Goal: Task Accomplishment & Management: Use online tool/utility

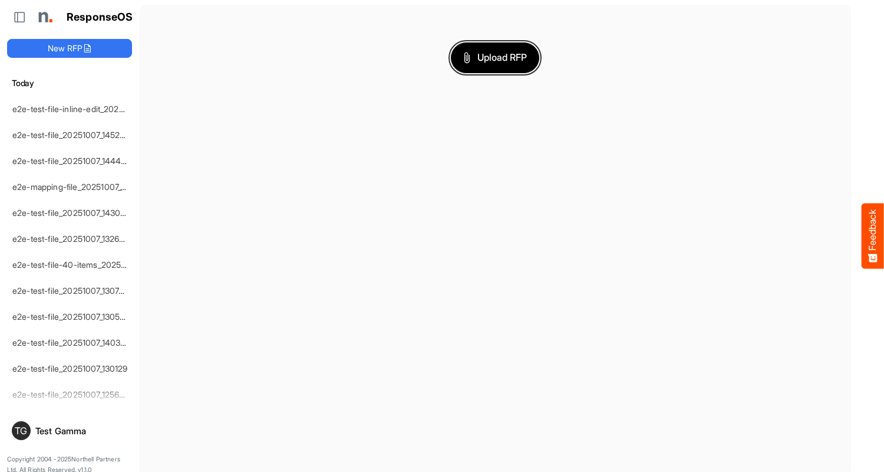
click at [495, 57] on span "Upload RFP" at bounding box center [495, 57] width 64 height 15
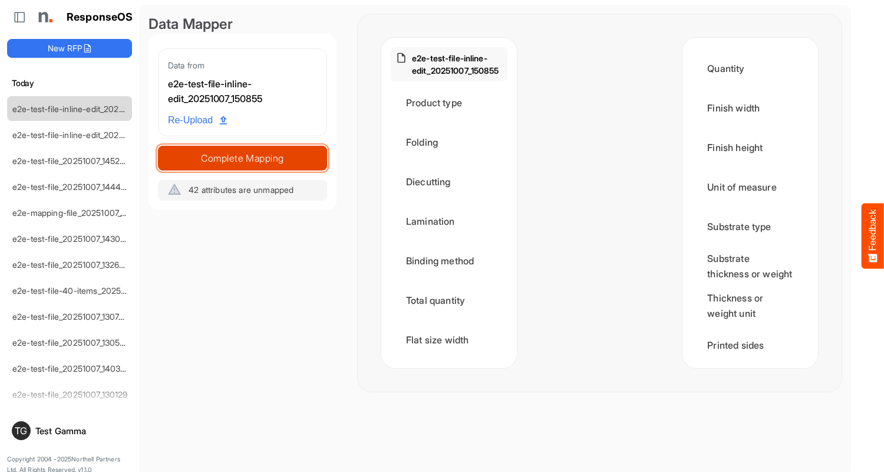
click at [242, 158] on span "Complete Mapping" at bounding box center [243, 158] width 168 height 17
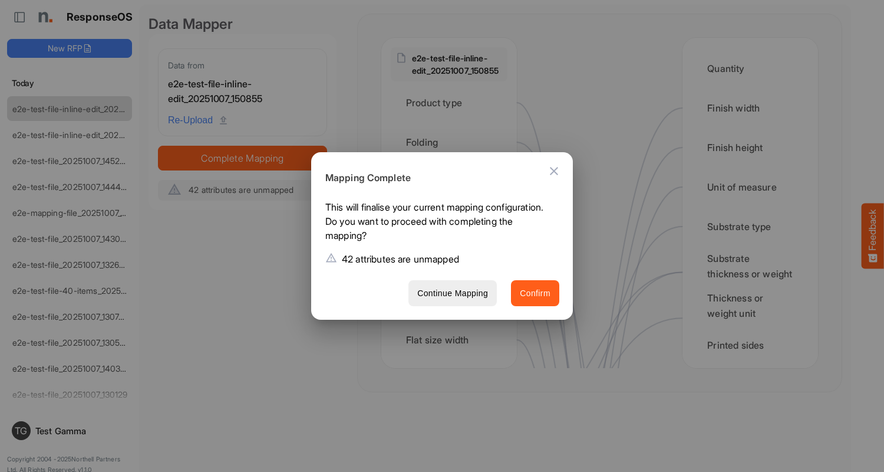
click at [535, 292] on span "Confirm" at bounding box center [535, 293] width 31 height 15
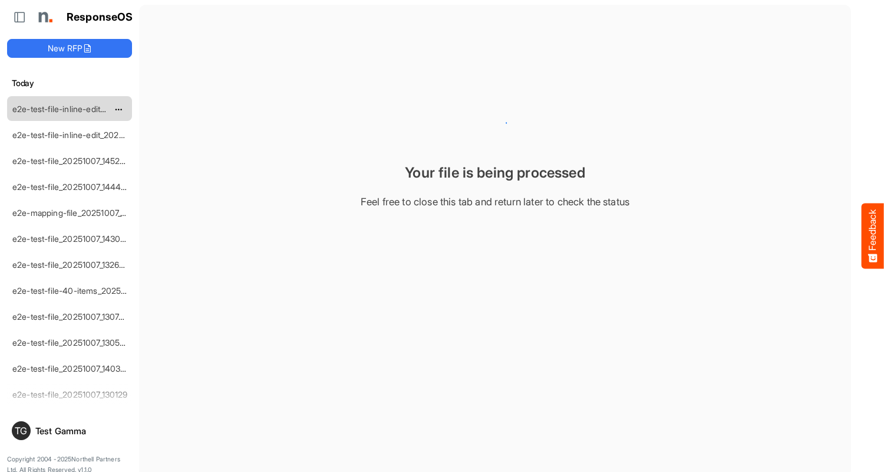
click at [70, 108] on link "e2e-test-file-inline-edit_20251007_150855" at bounding box center [91, 109] width 159 height 10
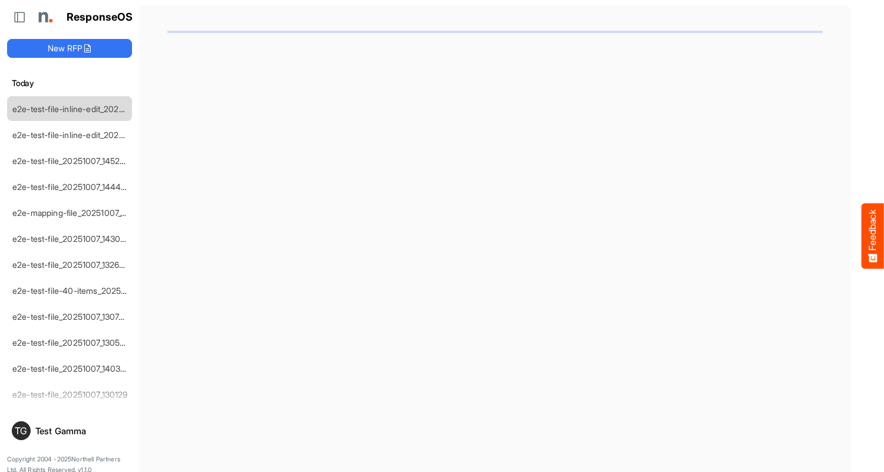
click at [70, 108] on link "e2e-test-file-inline-edit_20251007_150855" at bounding box center [91, 109] width 159 height 10
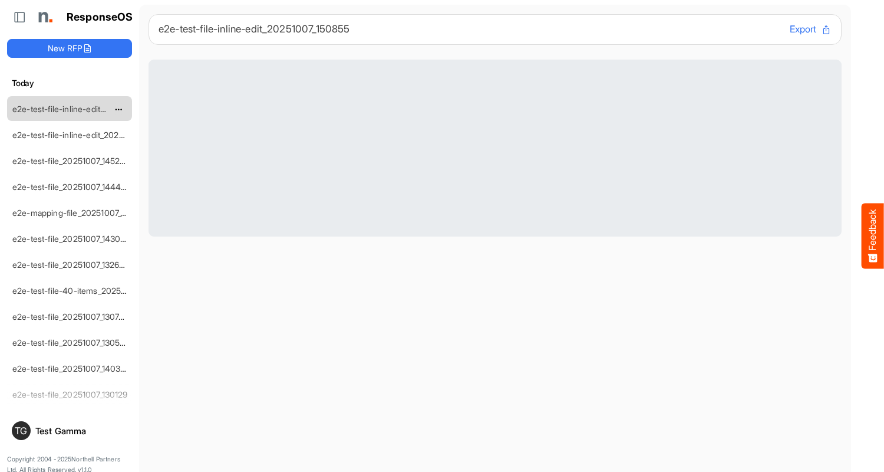
click at [70, 108] on link "e2e-test-file-inline-edit_20251007_150855" at bounding box center [91, 109] width 159 height 10
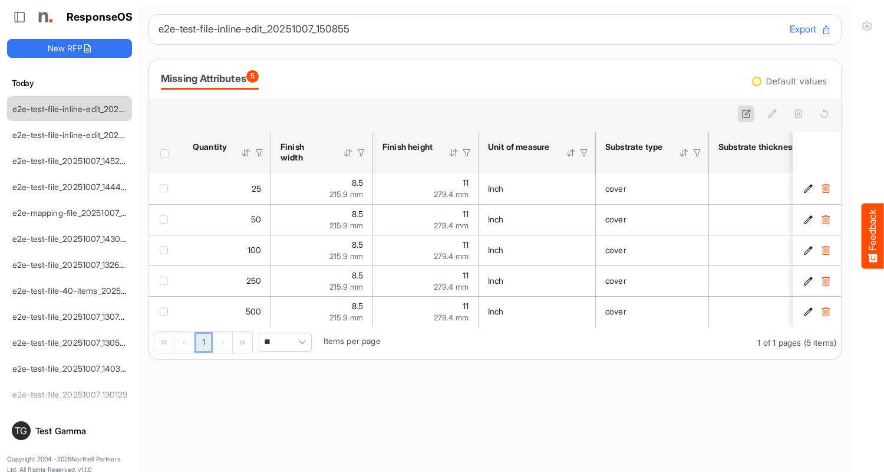
click at [746, 114] on icon at bounding box center [746, 113] width 10 height 10
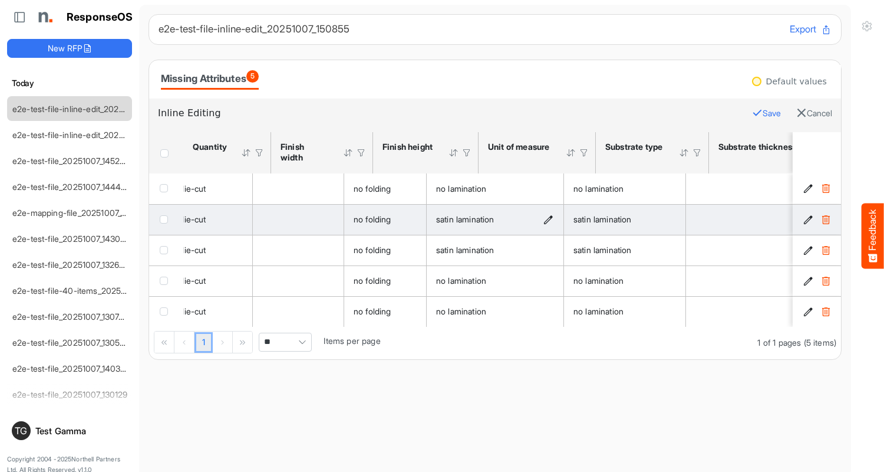
scroll to position [0, 1097]
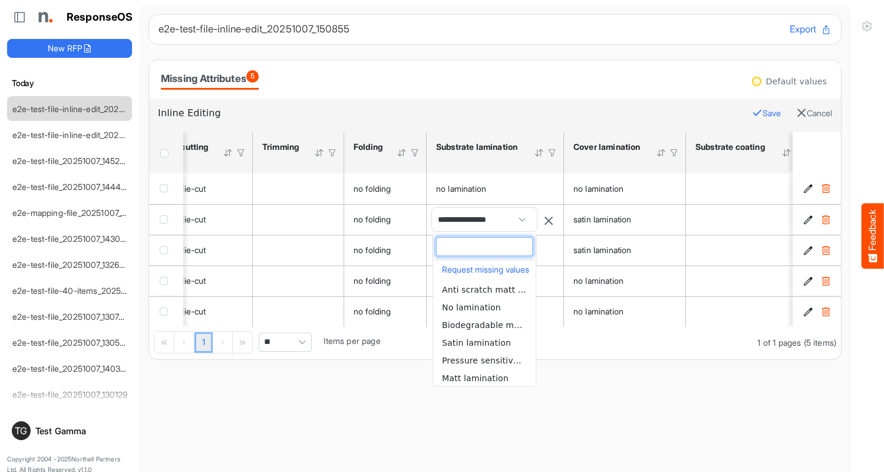
click at [484, 306] on span "No lamination" at bounding box center [471, 306] width 59 height 9
type input "**********"
click at [59, 59] on div "ResponseOS New RFP [DATE] e2e-test-file-inline-edit_20251007_150855 e2e-test-fi…" at bounding box center [69, 241] width 139 height 482
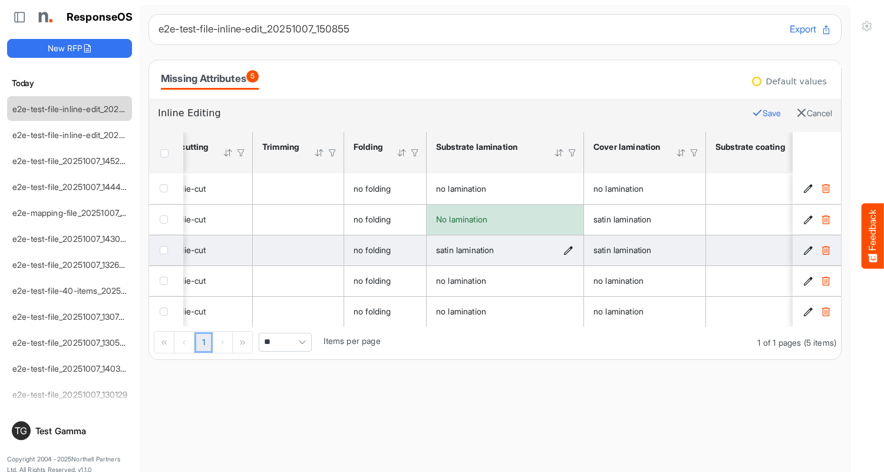
click at [569, 250] on icon "satin lamination is template cell Column Header httpsnorthellcomontologiesmappi…" at bounding box center [568, 250] width 10 height 10
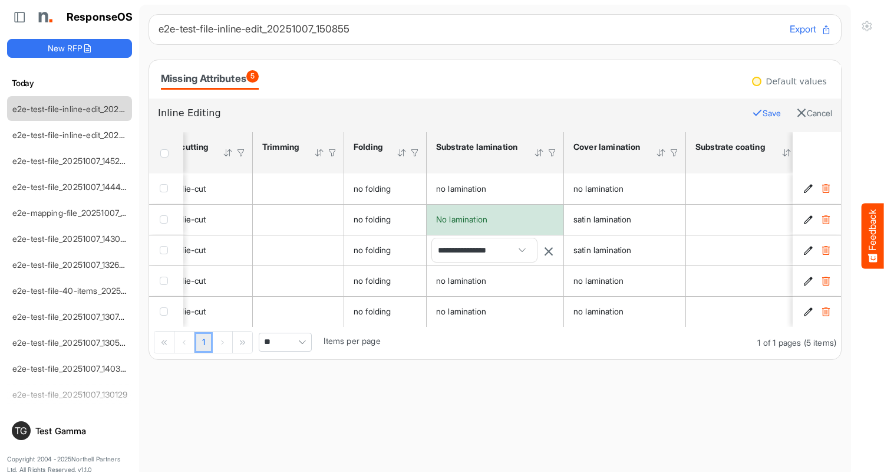
click at [484, 250] on span "**********" at bounding box center [484, 250] width 105 height 24
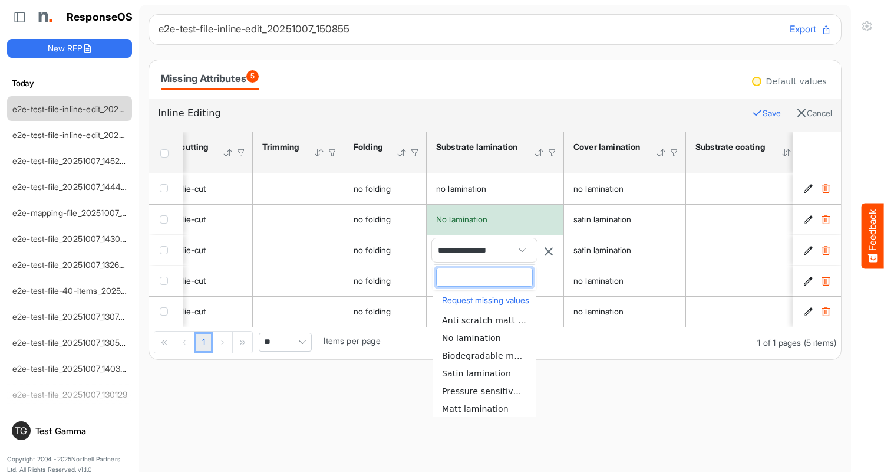
click at [484, 337] on span "No lamination" at bounding box center [471, 337] width 59 height 9
type input "**********"
click at [59, 59] on div "ResponseOS New RFP [DATE] e2e-test-file-inline-edit_20251007_150855 e2e-test-fi…" at bounding box center [69, 241] width 139 height 482
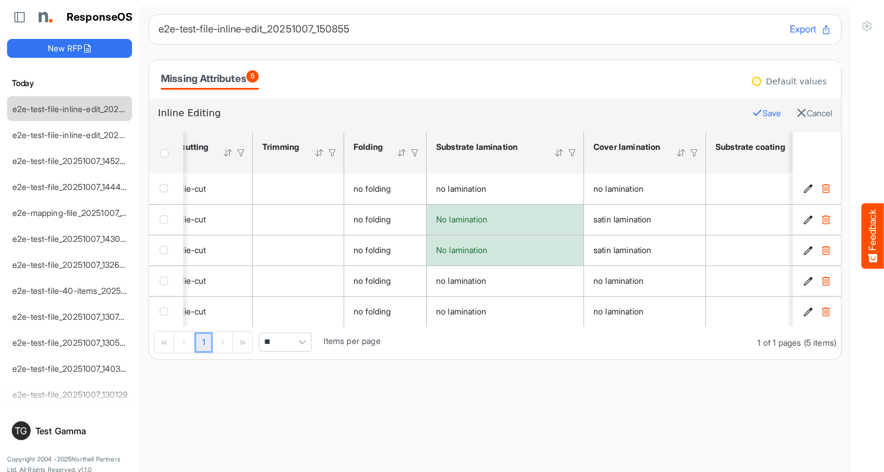
scroll to position [0, 0]
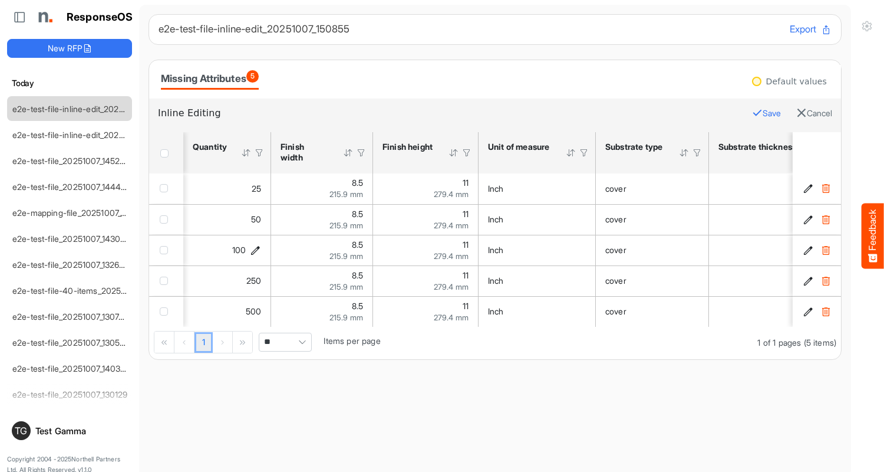
click at [256, 250] on icon "100 is template cell Column Header httpsnorthellcomontologiesmapping-rulesorder…" at bounding box center [255, 250] width 10 height 10
click at [59, 59] on div "ResponseOS New RFP [DATE] e2e-test-file-inline-edit_20251007_150855 e2e-test-fi…" at bounding box center [69, 241] width 139 height 482
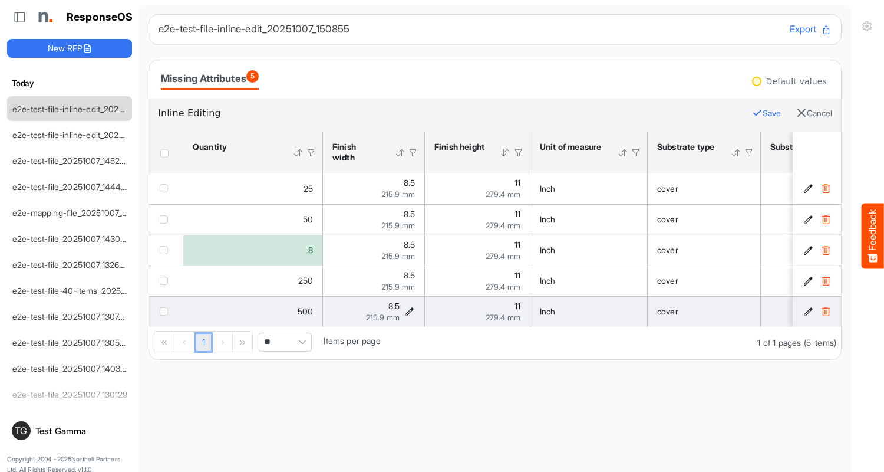
click at [410, 311] on icon "8.5 is template cell Column Header httpsnorthellcomontologiesmapping-rulesmeasu…" at bounding box center [409, 311] width 10 height 10
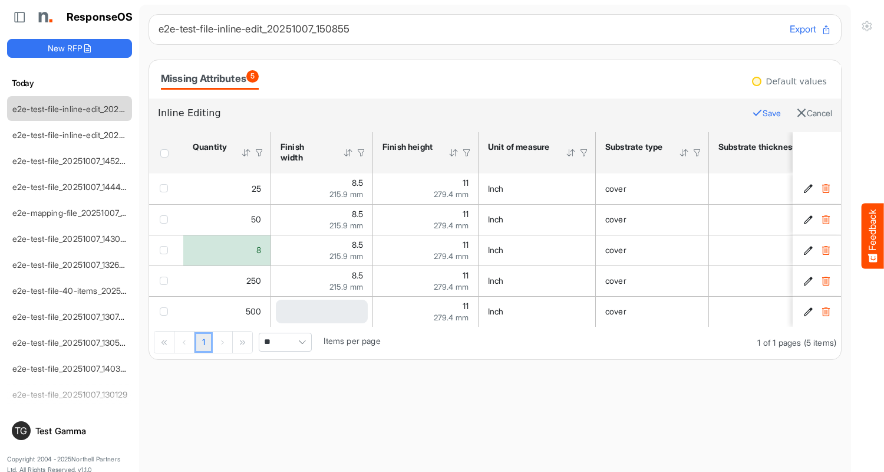
click at [59, 59] on div "ResponseOS New RFP [DATE] e2e-test-file-inline-edit_20251007_150855 e2e-test-fi…" at bounding box center [69, 241] width 139 height 482
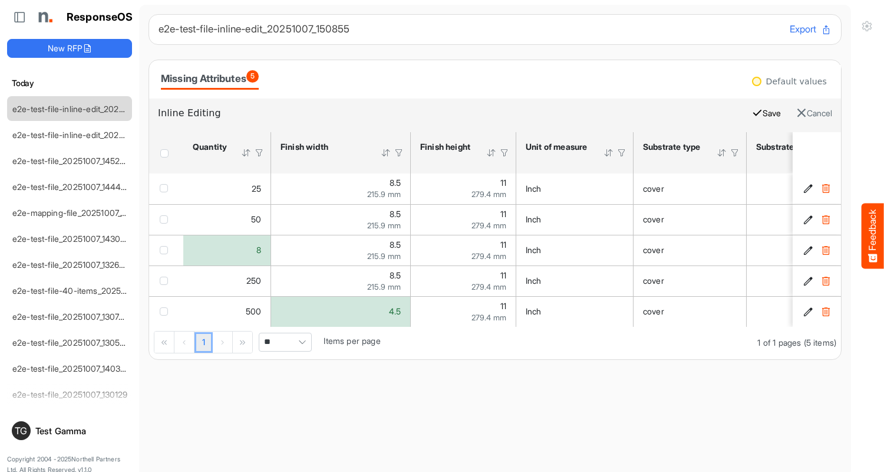
click at [757, 113] on button "Save" at bounding box center [766, 113] width 29 height 15
